Goal: Task Accomplishment & Management: Manage account settings

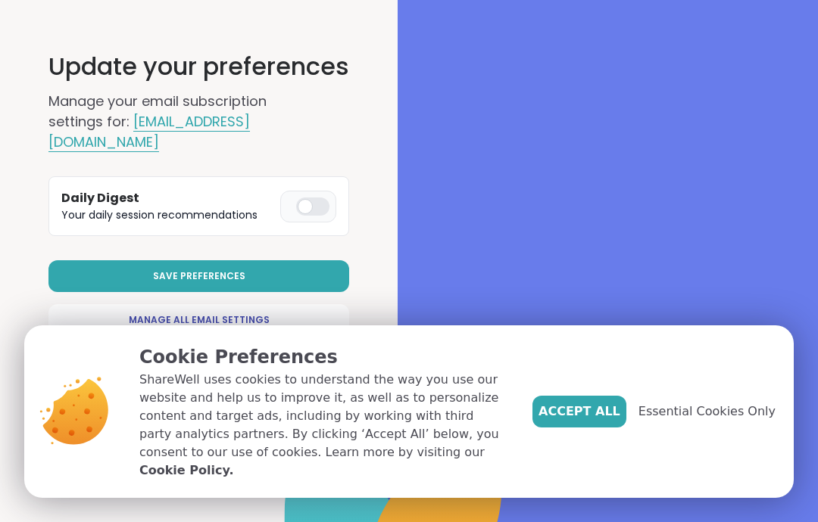
click at [315, 201] on div at bounding box center [312, 207] width 33 height 18
click at [255, 318] on span "Manage All Email Settings" at bounding box center [199, 320] width 141 height 14
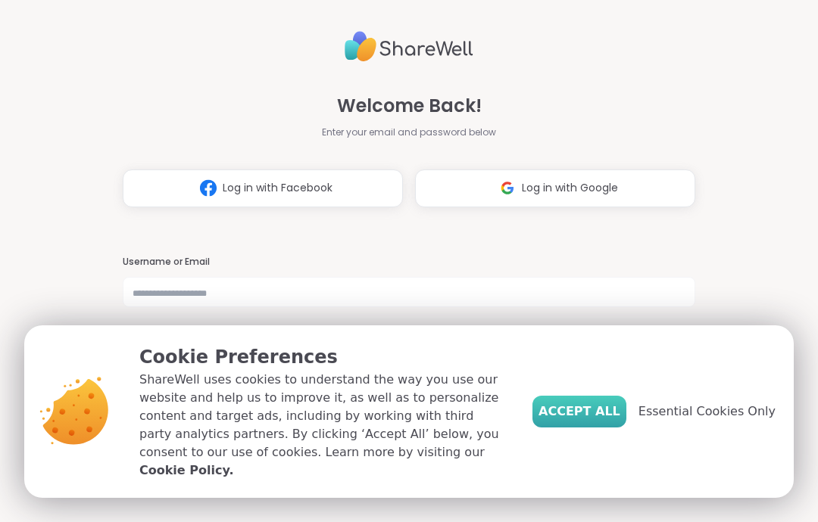
click at [593, 421] on span "Accept All" at bounding box center [579, 412] width 82 height 18
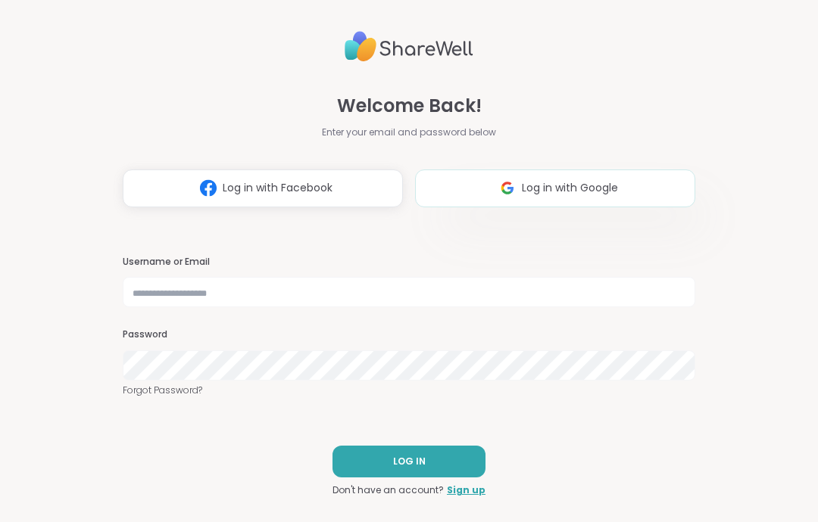
click at [600, 189] on span "Log in with Google" at bounding box center [570, 188] width 96 height 16
select select "**"
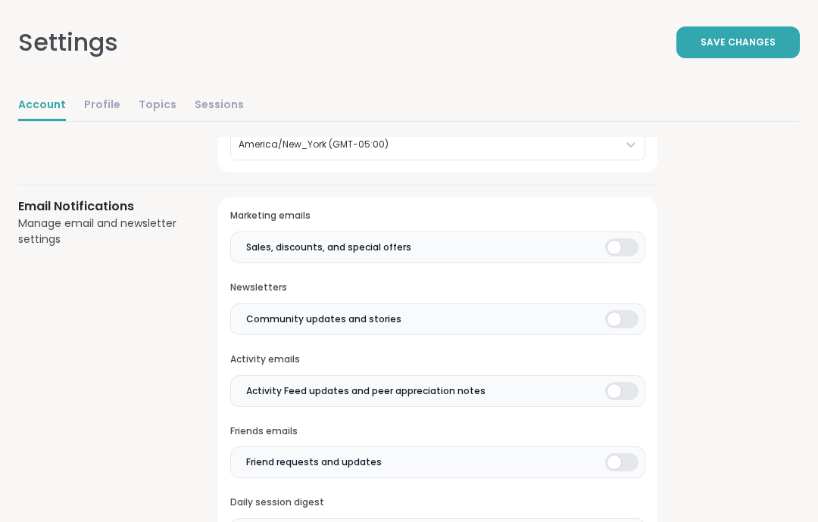
scroll to position [388, 0]
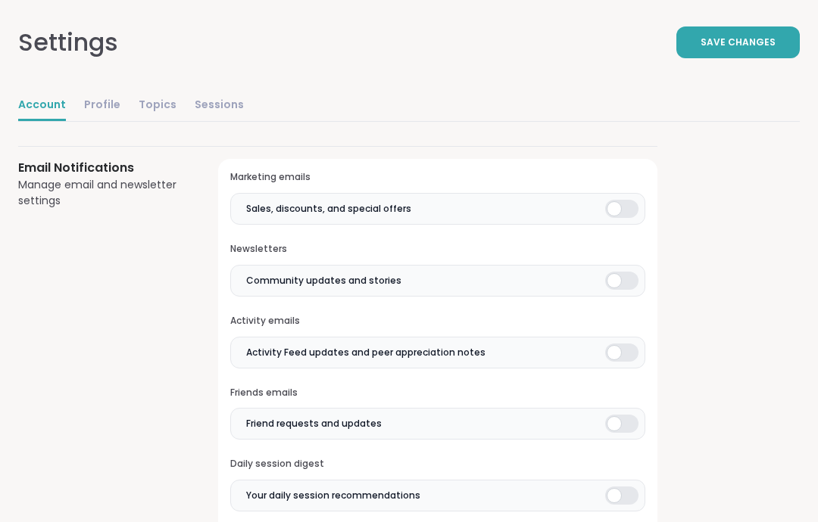
click at [619, 201] on div at bounding box center [621, 210] width 33 height 18
click at [619, 274] on div at bounding box center [621, 281] width 33 height 18
click at [619, 357] on div at bounding box center [621, 353] width 33 height 18
click at [610, 426] on div at bounding box center [621, 424] width 33 height 18
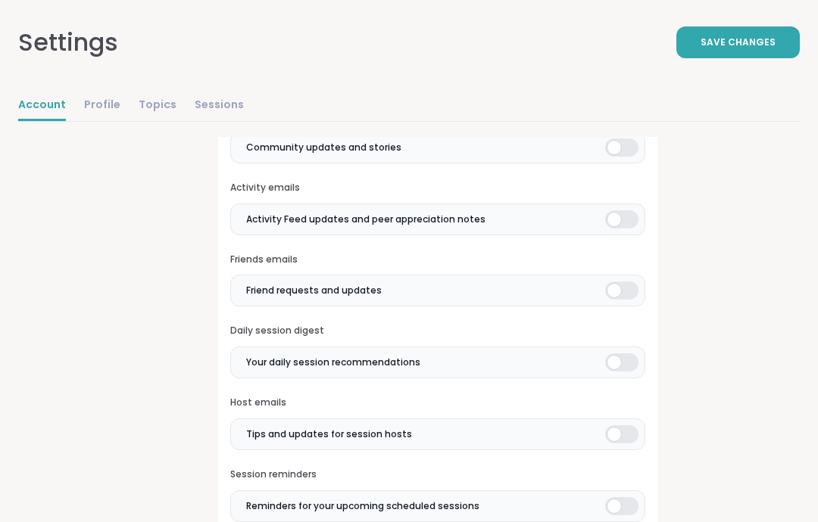
click at [627, 354] on div at bounding box center [621, 363] width 33 height 18
click at [613, 430] on div at bounding box center [621, 434] width 33 height 18
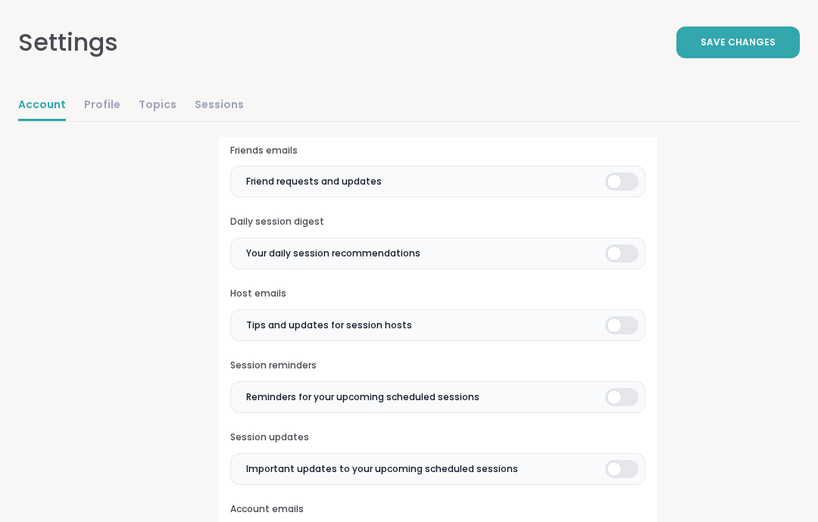
click at [631, 397] on div at bounding box center [621, 398] width 33 height 18
click at [626, 460] on div at bounding box center [621, 469] width 33 height 18
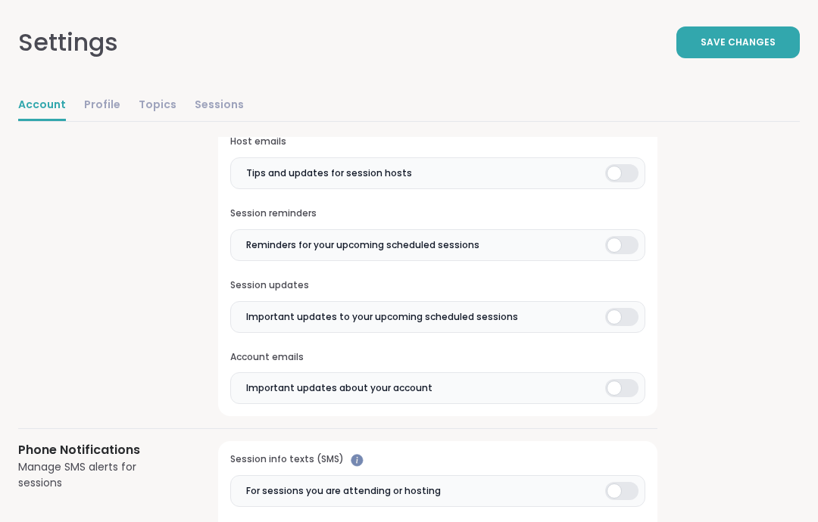
scroll to position [832, 0]
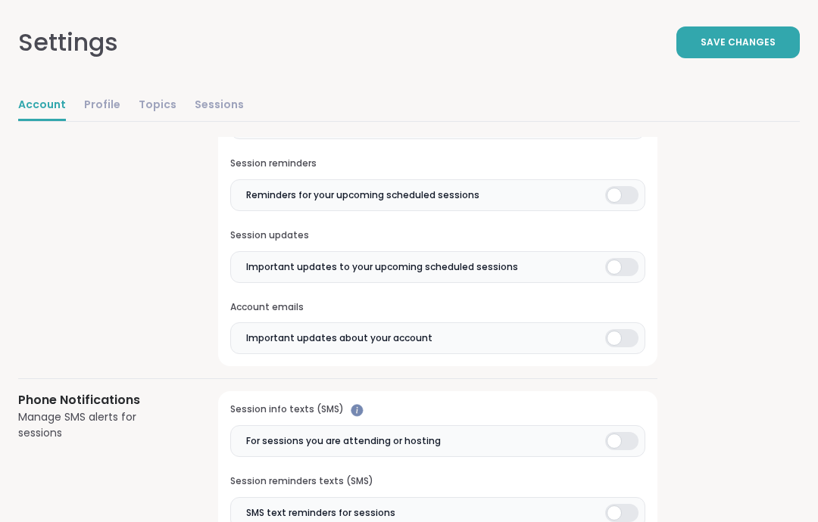
click at [617, 439] on div at bounding box center [621, 442] width 33 height 18
click at [634, 505] on div at bounding box center [621, 513] width 33 height 18
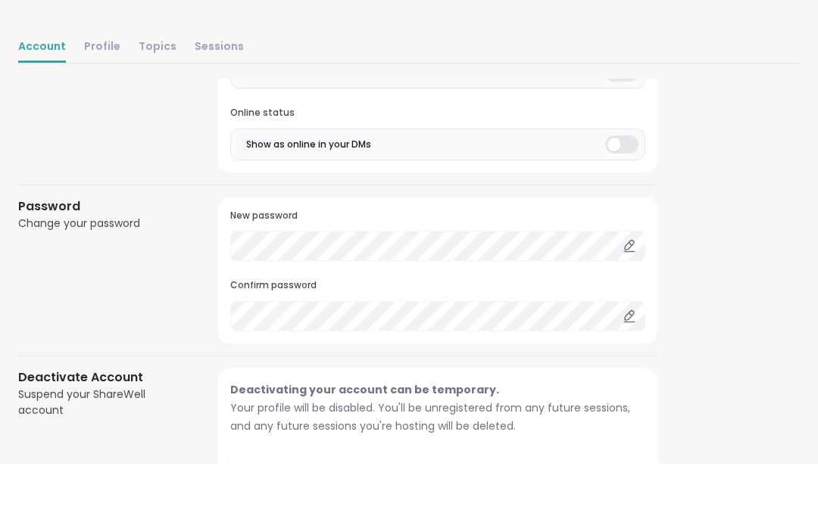
scroll to position [1376, 0]
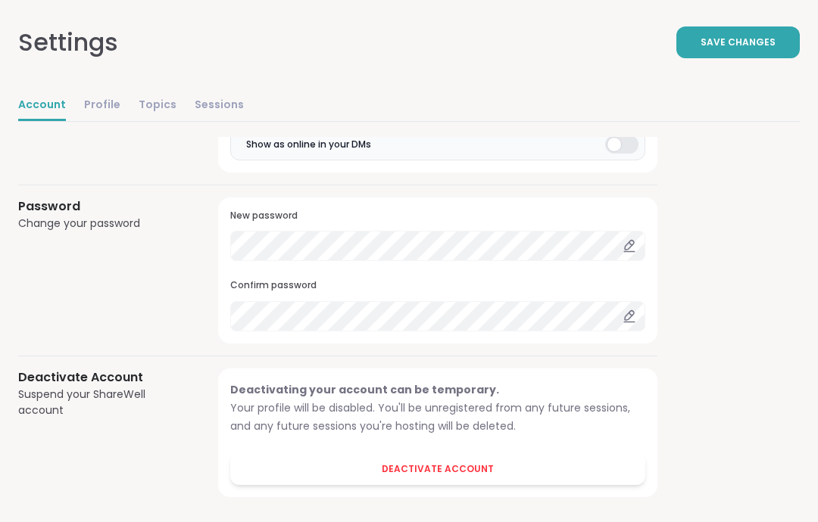
click at [634, 241] on icon at bounding box center [629, 245] width 9 height 9
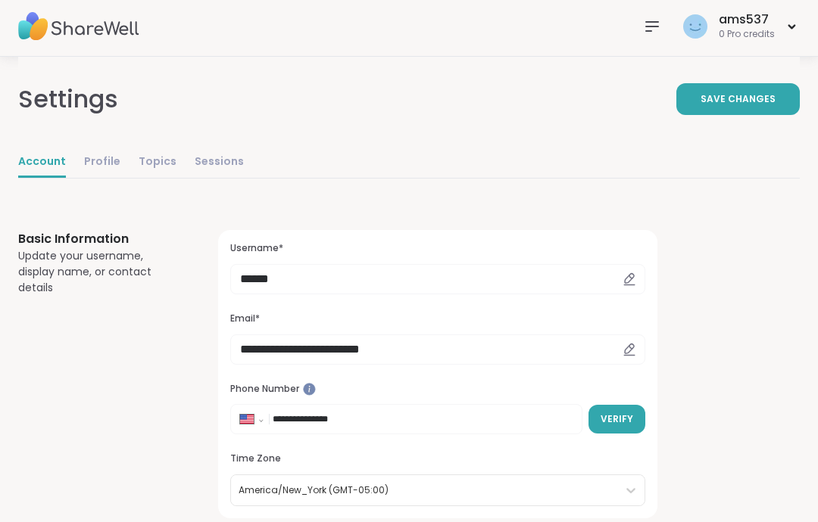
scroll to position [4, 0]
click at [98, 166] on link "Profile" at bounding box center [102, 163] width 36 height 30
click at [745, 104] on span "Save Changes" at bounding box center [737, 99] width 75 height 14
click at [95, 154] on link "Profile" at bounding box center [102, 163] width 36 height 30
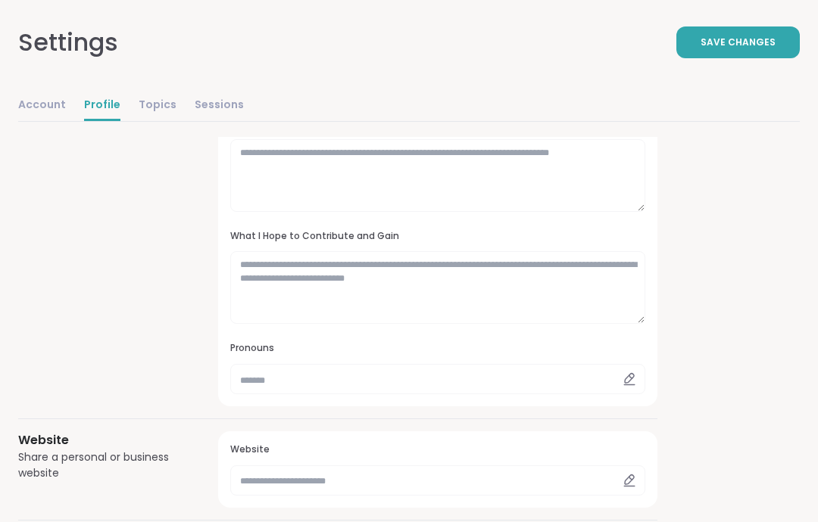
scroll to position [300, 0]
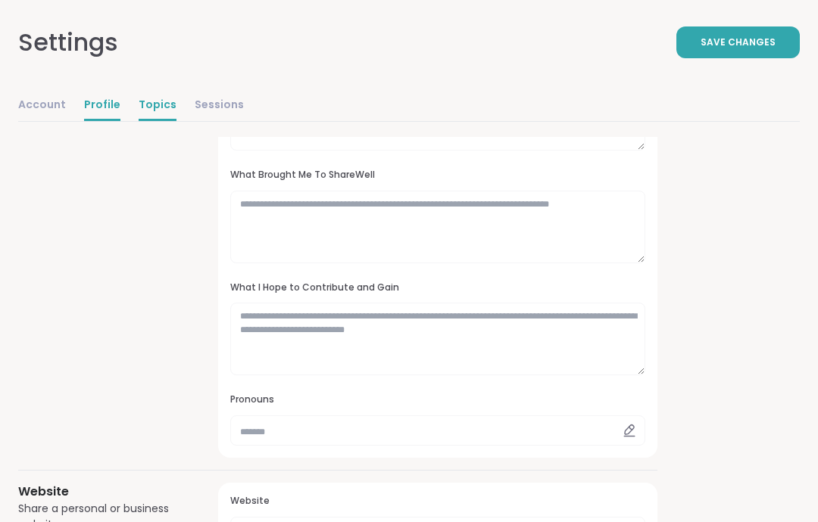
click at [142, 117] on link "Topics" at bounding box center [158, 106] width 38 height 30
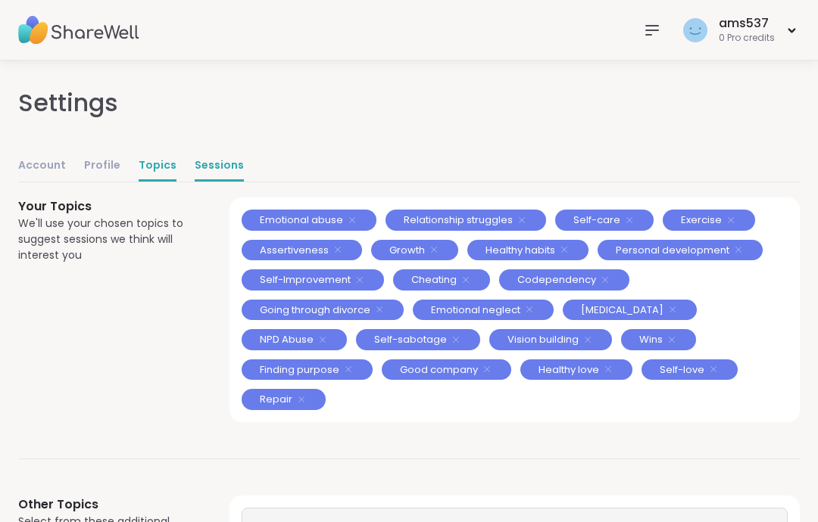
click at [207, 165] on link "Sessions" at bounding box center [219, 166] width 49 height 30
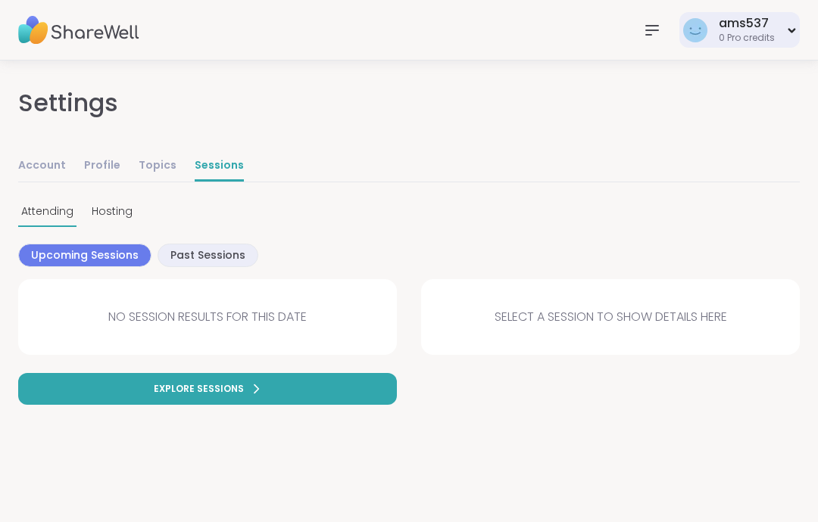
click at [778, 39] on div "ams537 0 Pro credits" at bounding box center [739, 30] width 120 height 36
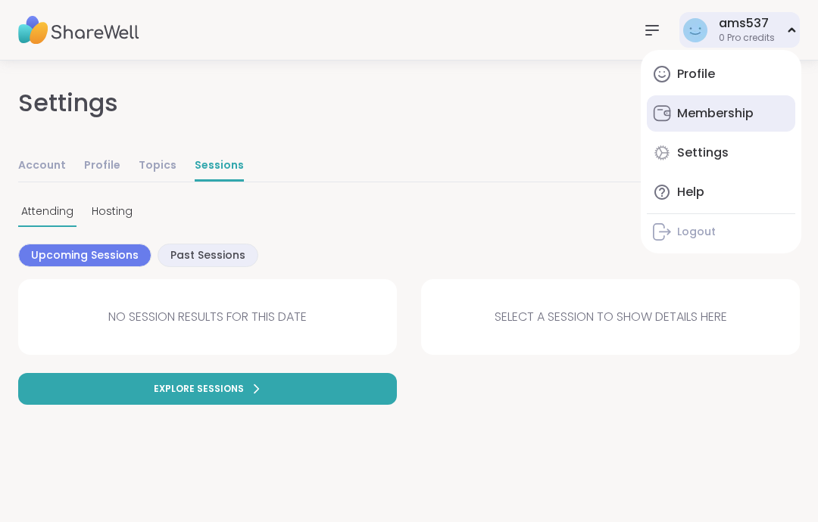
click at [740, 118] on div "Membership" at bounding box center [715, 113] width 76 height 17
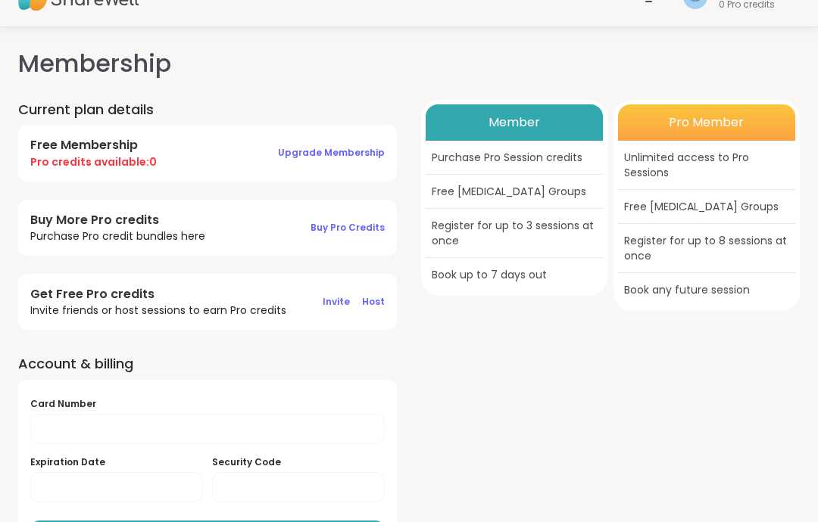
scroll to position [39, 0]
